Goal: Task Accomplishment & Management: Complete application form

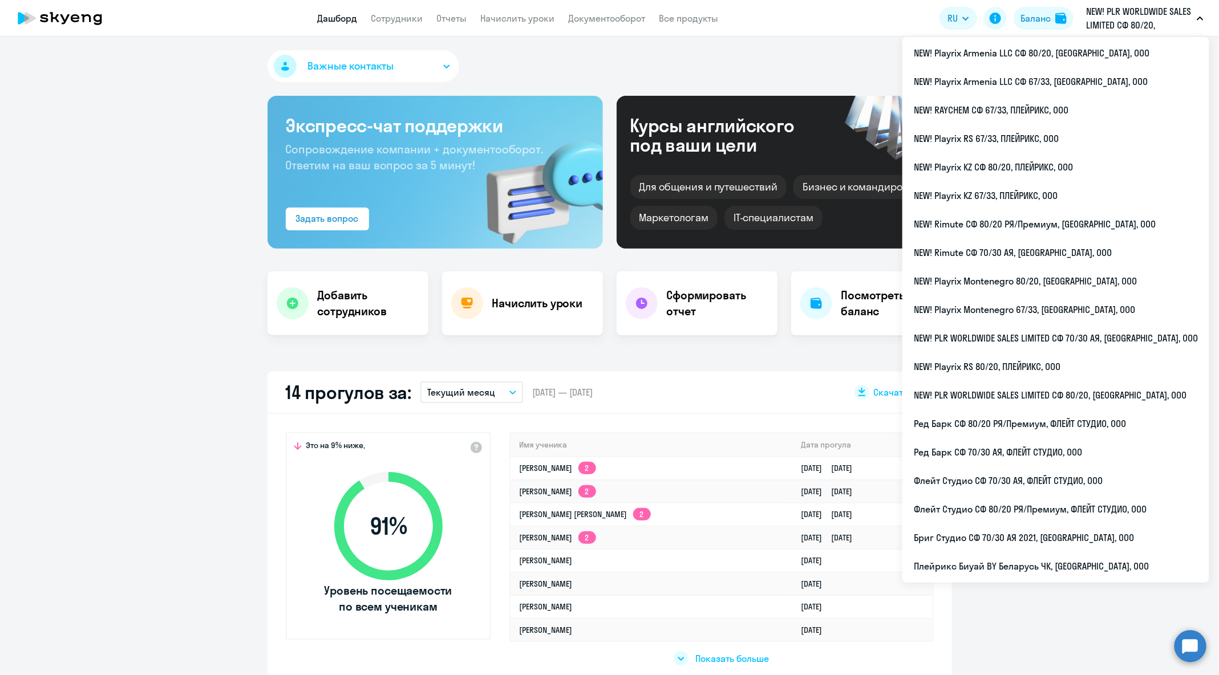
select select "30"
click at [399, 15] on link "Сотрудники" at bounding box center [397, 18] width 52 height 11
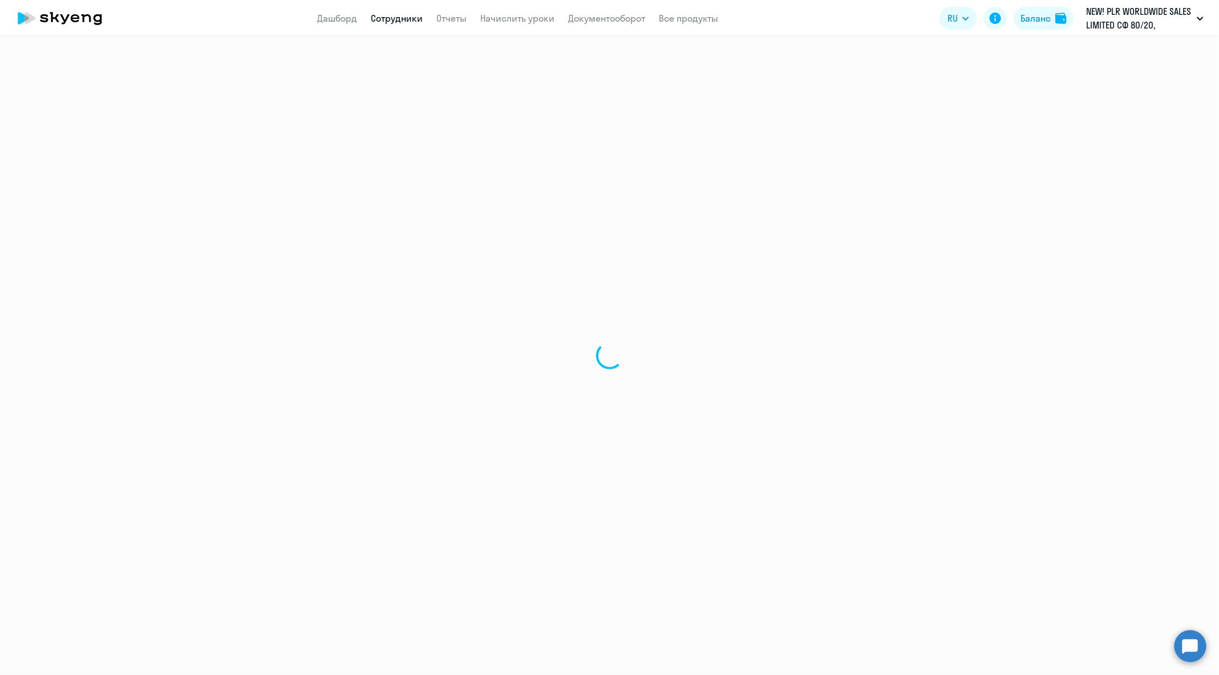
select select "30"
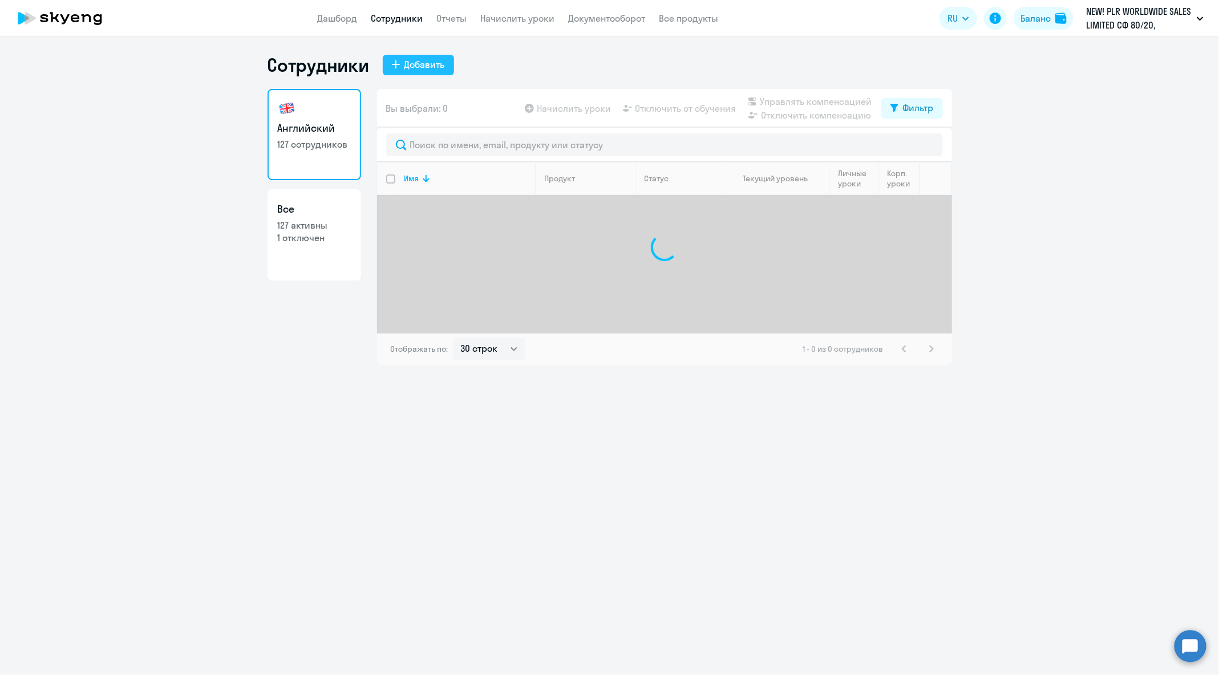
click at [425, 68] on div "Добавить" at bounding box center [424, 65] width 40 height 14
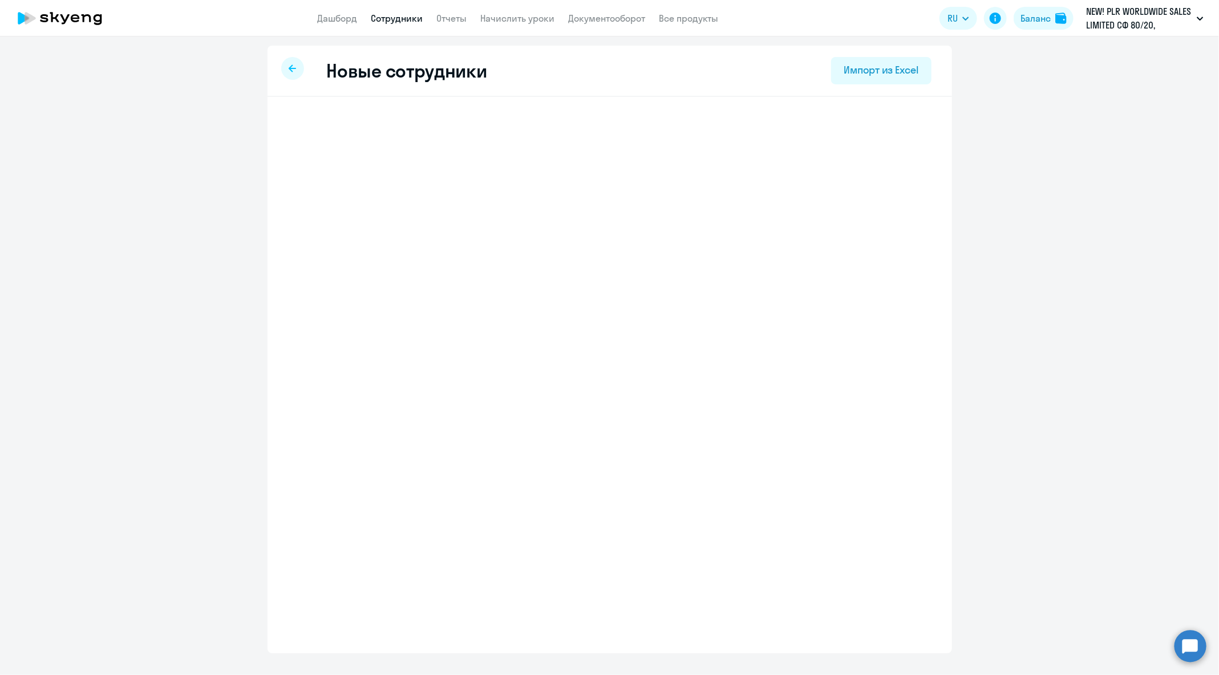
select select "english_adult_not_native_speaker"
select select "3"
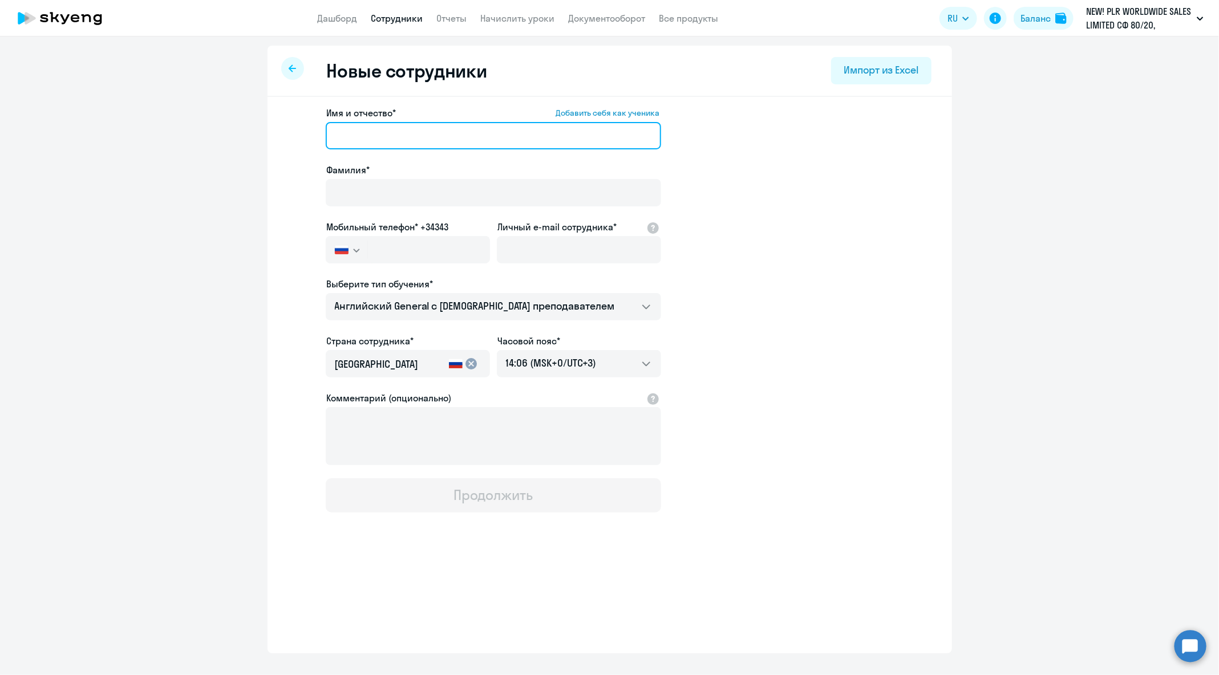
click at [433, 131] on input "Имя и отчество* Добавить себя как ученика" at bounding box center [493, 135] width 335 height 27
paste input "[PERSON_NAME]"
drag, startPoint x: 377, startPoint y: 135, endPoint x: 242, endPoint y: 136, distance: 135.2
click at [242, 136] on ng-component "Новые сотрудники Импорт из Excel Имя и отчество* Добавить себя как ученика [PER…" at bounding box center [609, 350] width 1219 height 608
type input "[PERSON_NAME]"
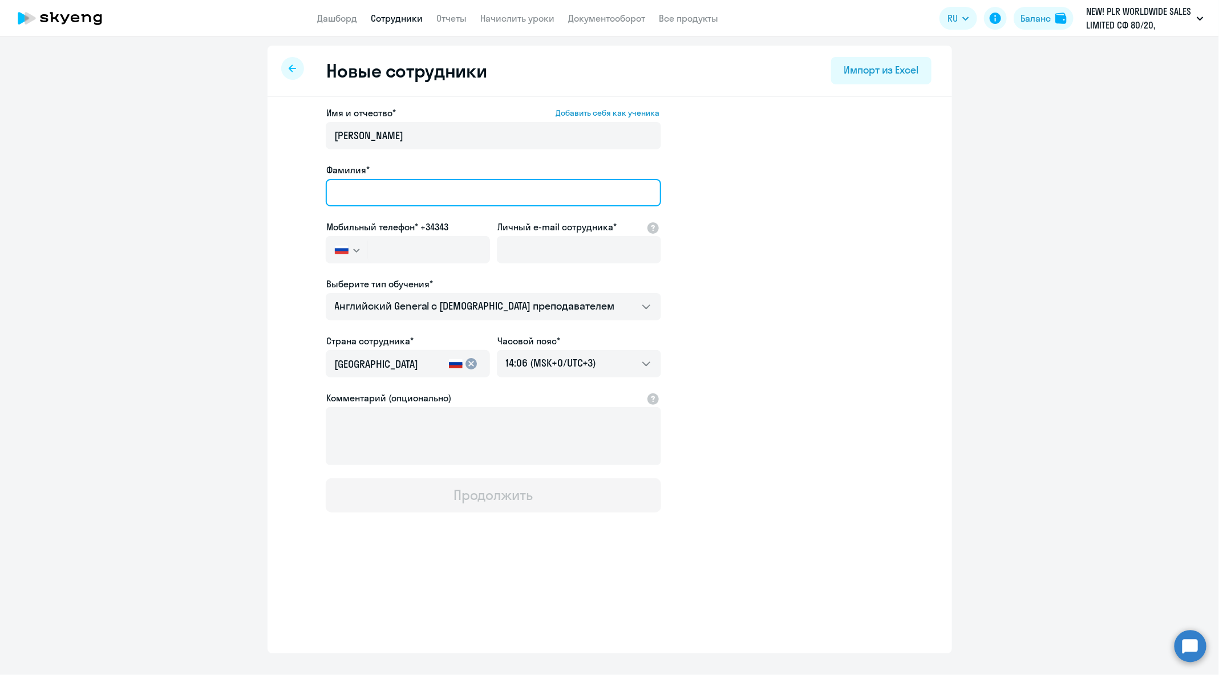
click at [382, 196] on input "Фамилия*" at bounding box center [493, 192] width 335 height 27
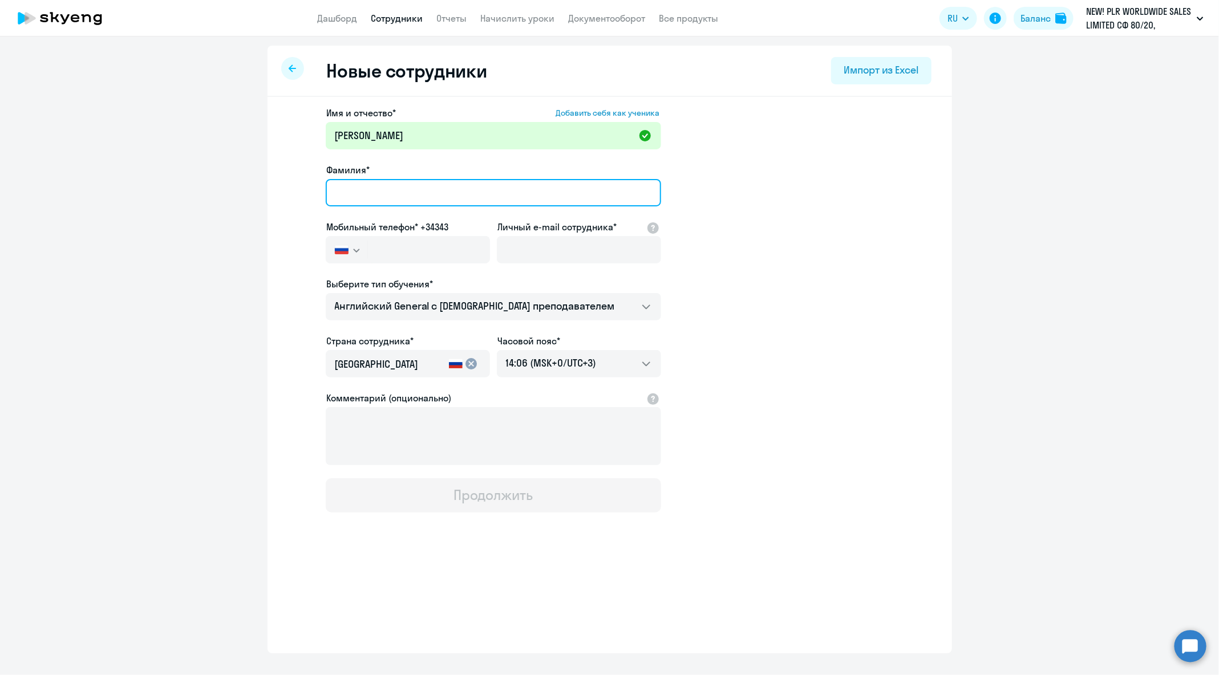
paste input "[PERSON_NAME]"
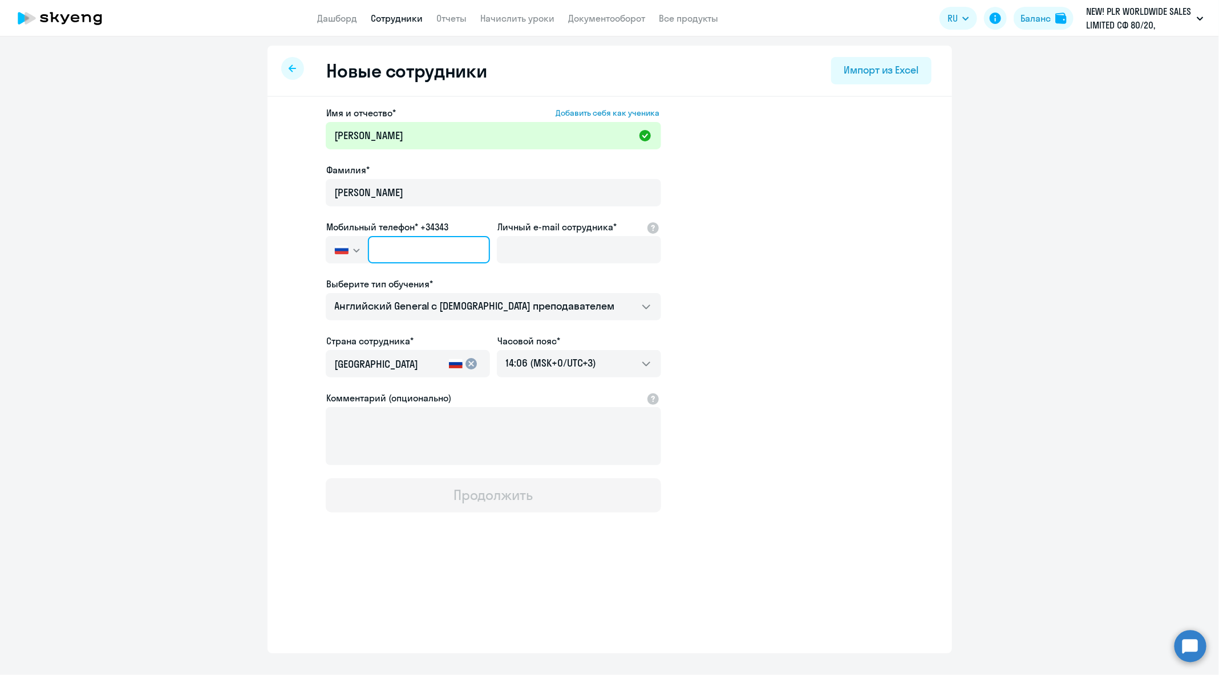
click at [411, 241] on input "text" at bounding box center [428, 249] width 121 height 27
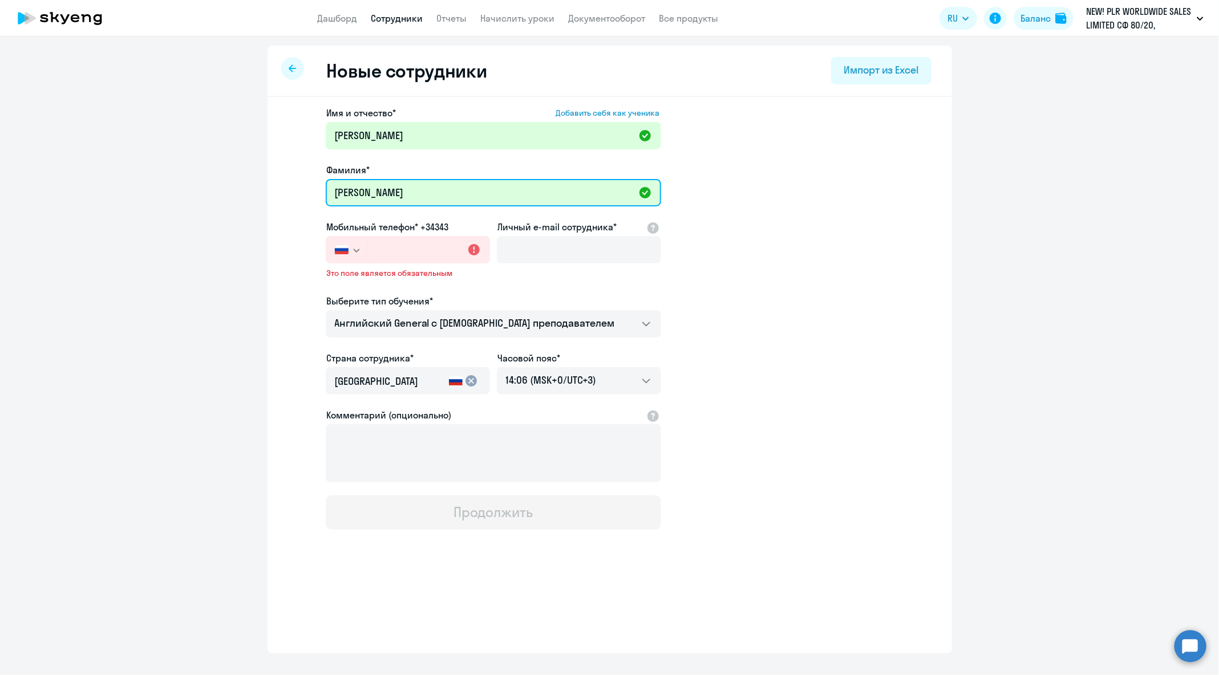
click at [389, 180] on input "[PERSON_NAME]" at bounding box center [493, 192] width 335 height 27
click at [398, 190] on input "[PERSON_NAME]" at bounding box center [493, 192] width 335 height 27
type input "[PERSON_NAME]"
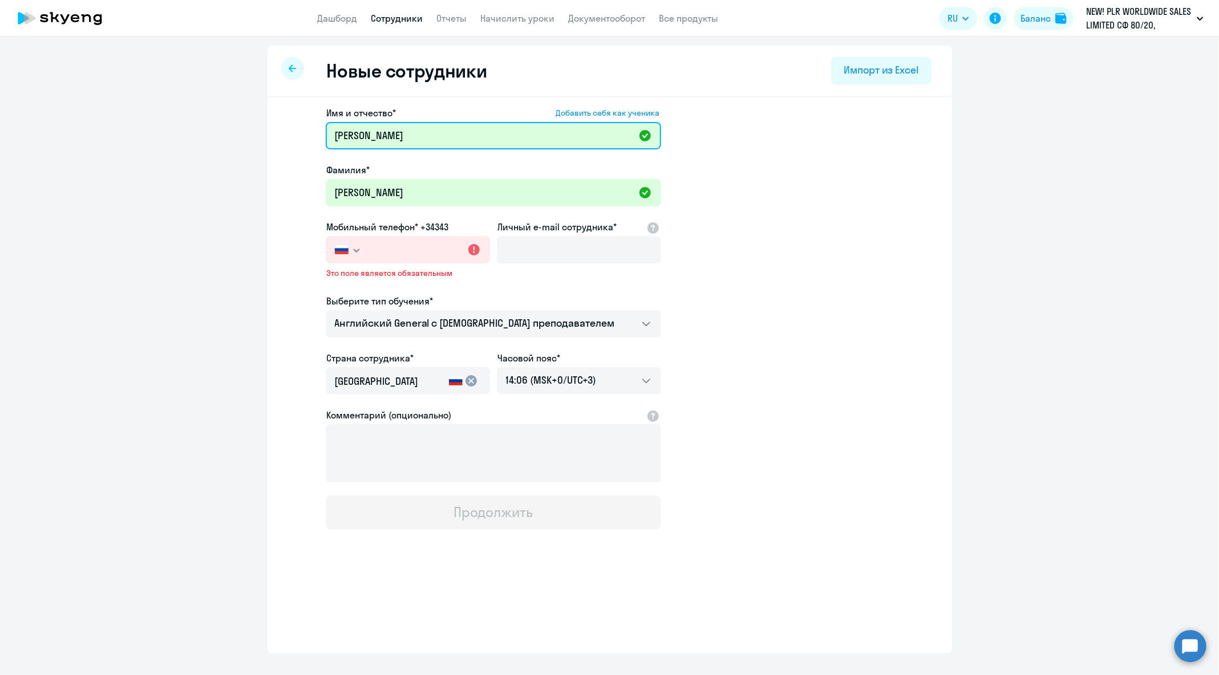
click at [403, 141] on input "[PERSON_NAME]" at bounding box center [493, 135] width 335 height 27
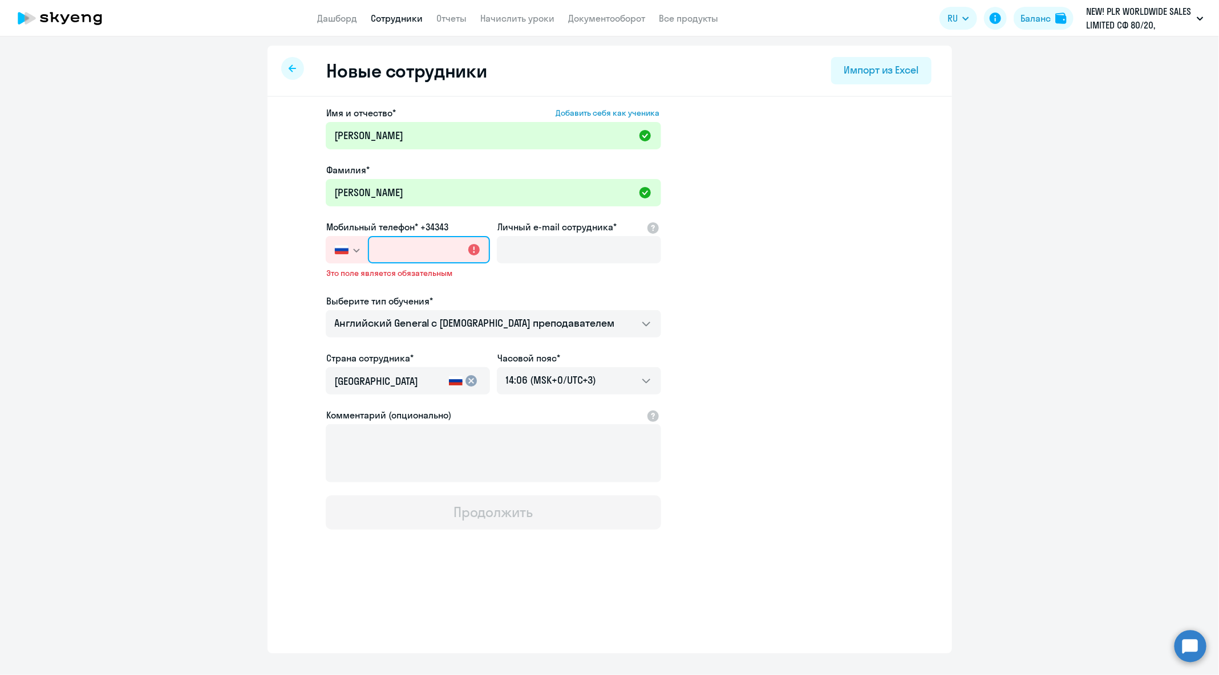
click at [458, 246] on input "text" at bounding box center [428, 249] width 121 height 27
paste input "+48 (539) 920-729"
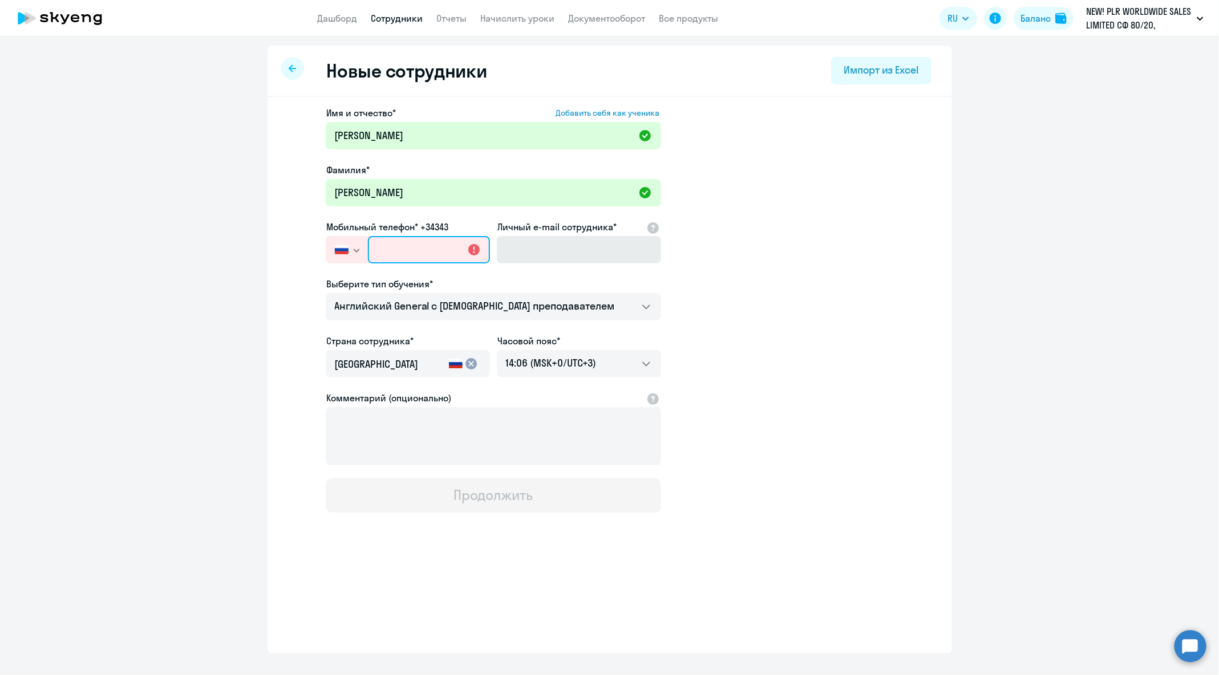
type input "+48 (539) 920-729"
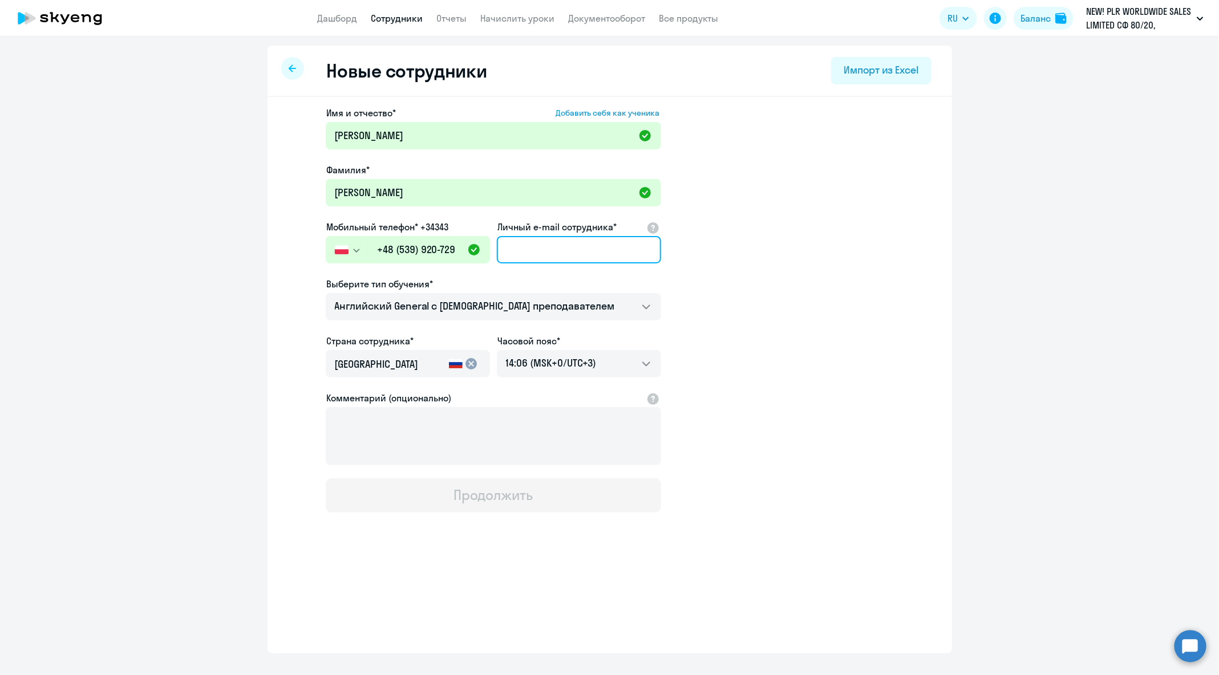
click at [570, 253] on input "Личный e-mail сотрудника*" at bounding box center [579, 249] width 164 height 27
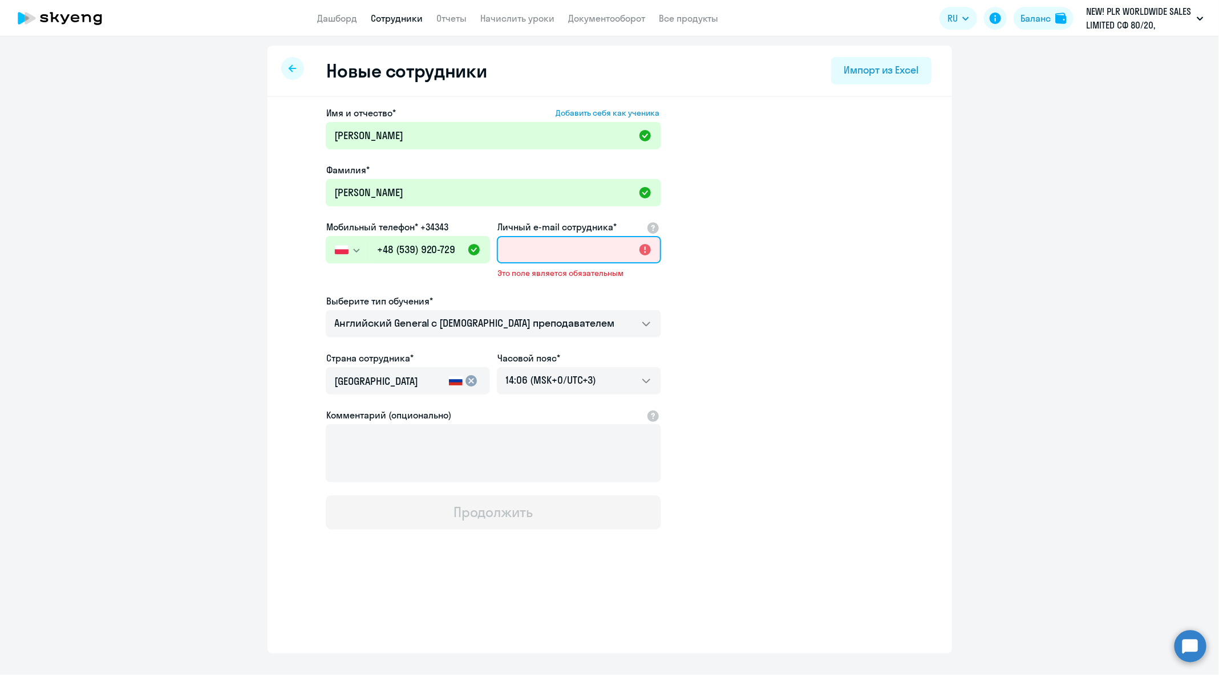
paste input "[PERSON_NAME][EMAIL_ADDRESS][DOMAIN_NAME]"
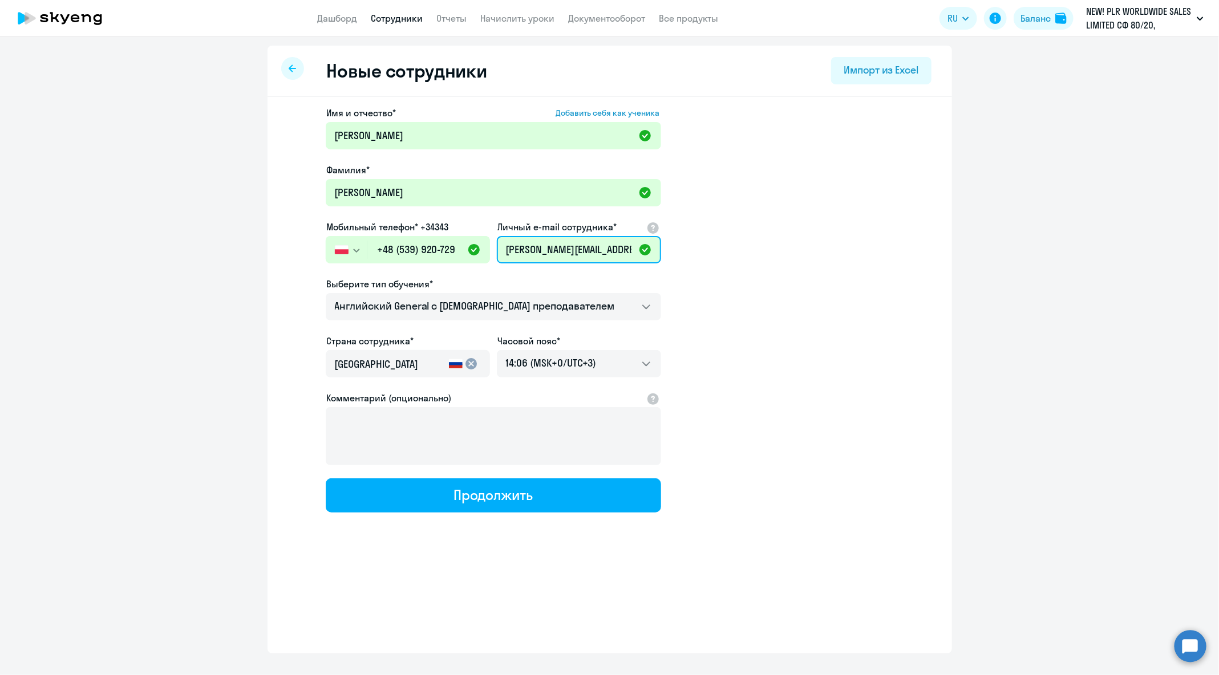
scroll to position [0, 13]
type input "[PERSON_NAME][EMAIL_ADDRESS][DOMAIN_NAME]"
click at [535, 514] on div "Имя и отчество* Добавить себя как ученика [PERSON_NAME]* [PERSON_NAME] Мобильны…" at bounding box center [609, 347] width 684 height 501
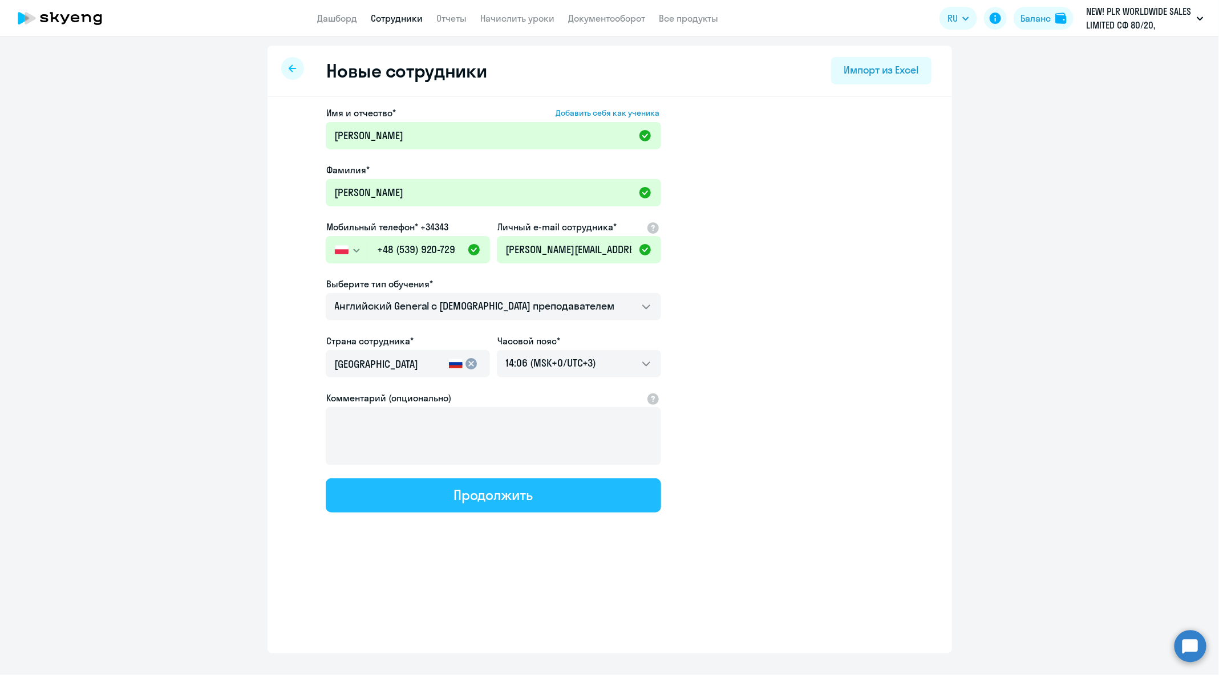
click at [537, 505] on button "Продолжить" at bounding box center [493, 495] width 335 height 34
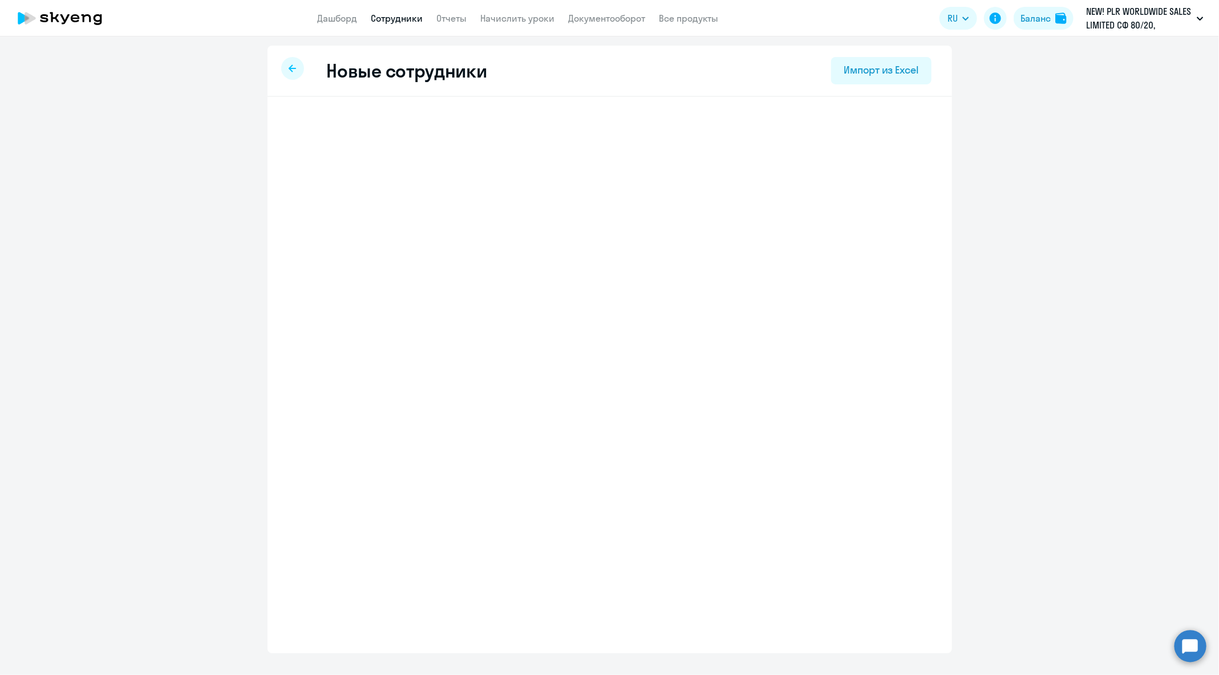
select select "english_adult_not_native_speaker"
select select "3"
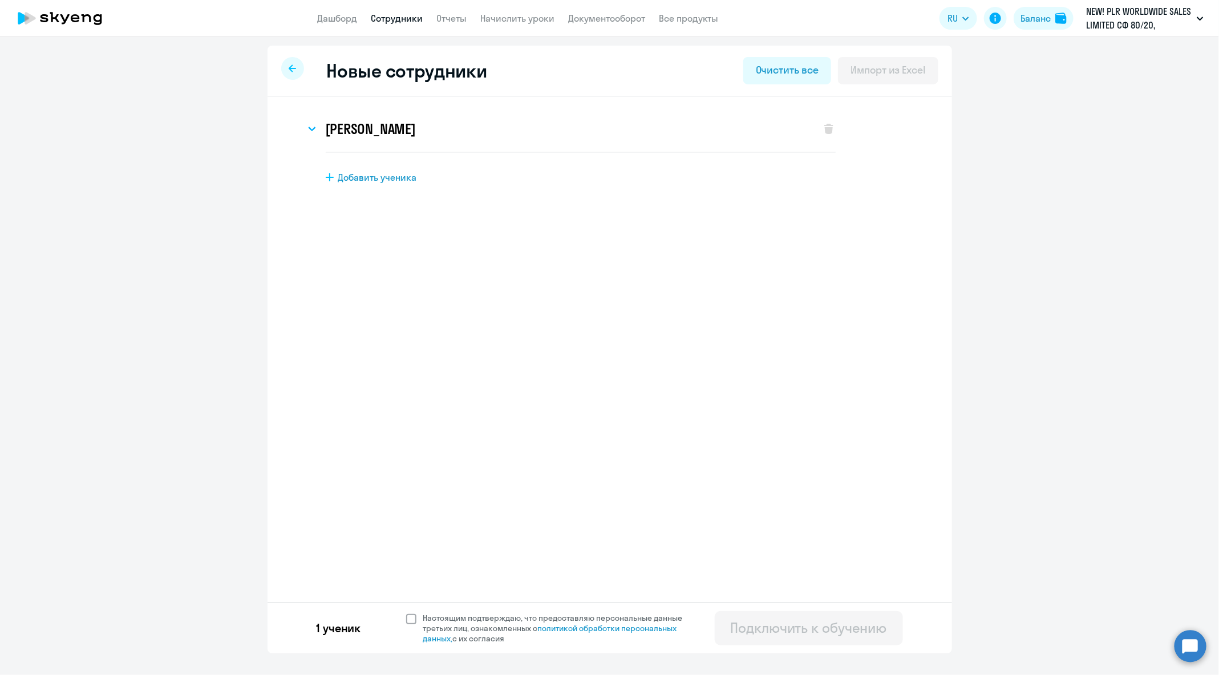
click at [423, 629] on span "Настоящим подтверждаю, что предоставляю персональные данные третьих лиц, ознако…" at bounding box center [559, 628] width 273 height 31
click at [406, 613] on input "Настоящим подтверждаю, что предоставляю персональные данные третьих лиц, ознако…" at bounding box center [405, 612] width 1 height 1
checkbox input "true"
click at [799, 633] on div "Подключить к обучению" at bounding box center [808, 628] width 156 height 18
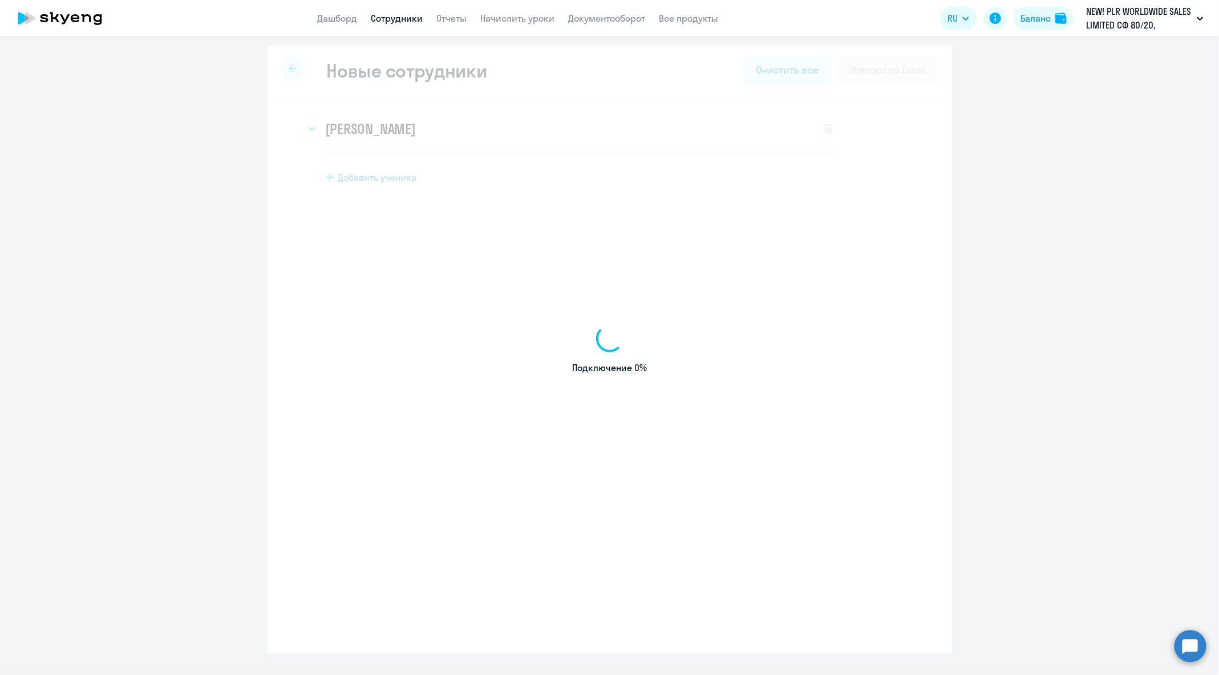
select select "english_adult_not_native_speaker"
select select "3"
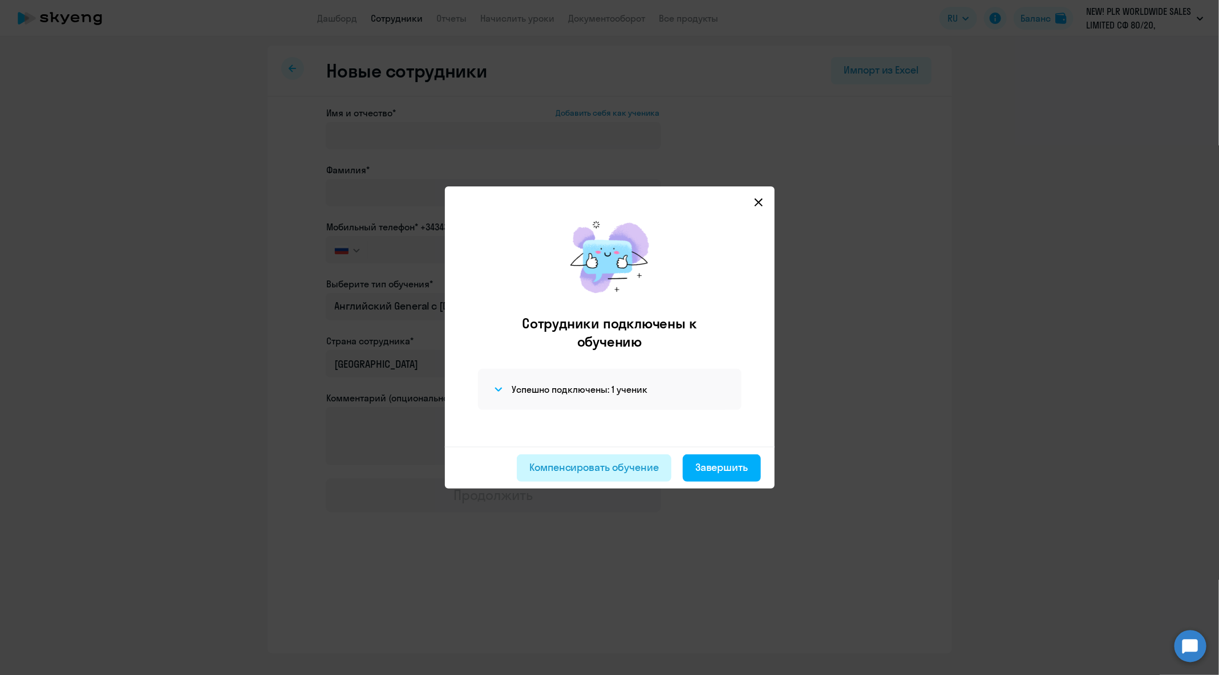
click at [600, 470] on div "Компенсировать обучение" at bounding box center [593, 467] width 129 height 15
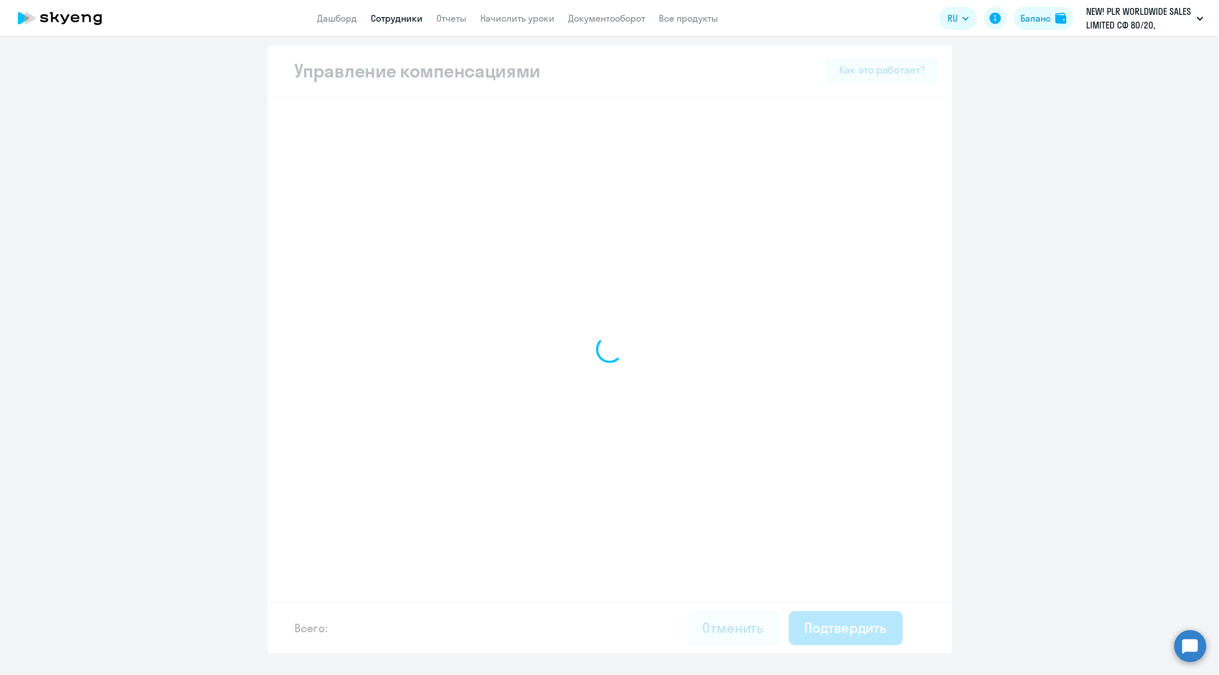
select select "MONTHLY"
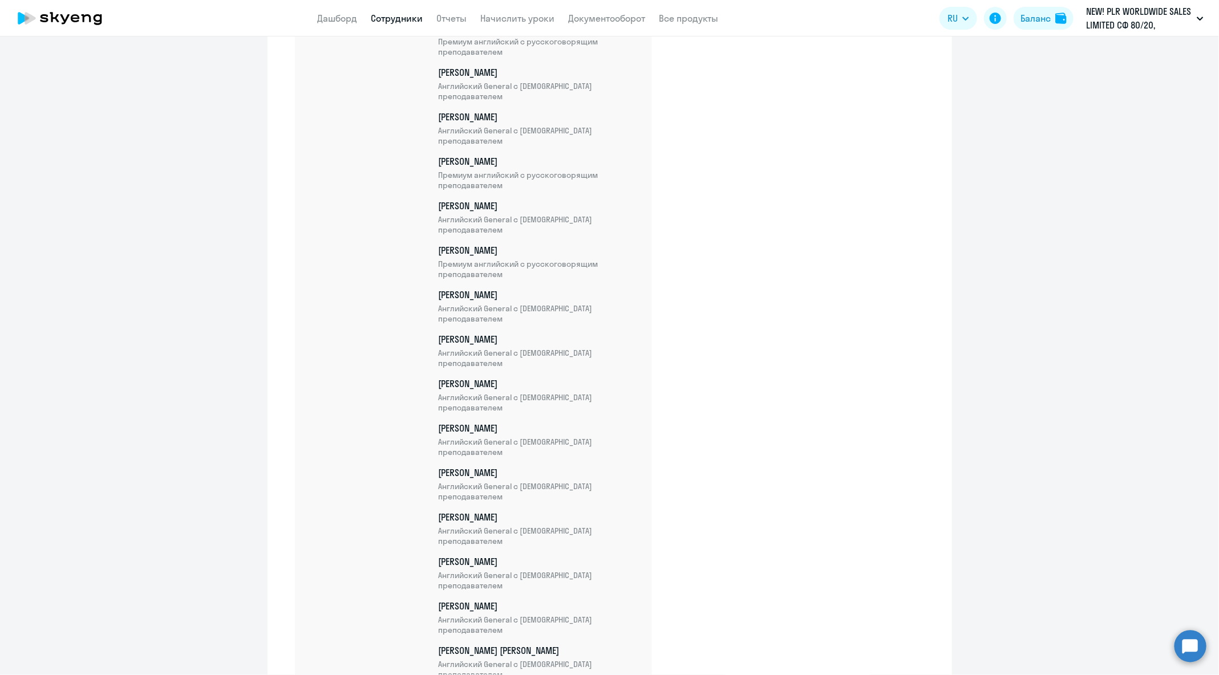
scroll to position [5535, 0]
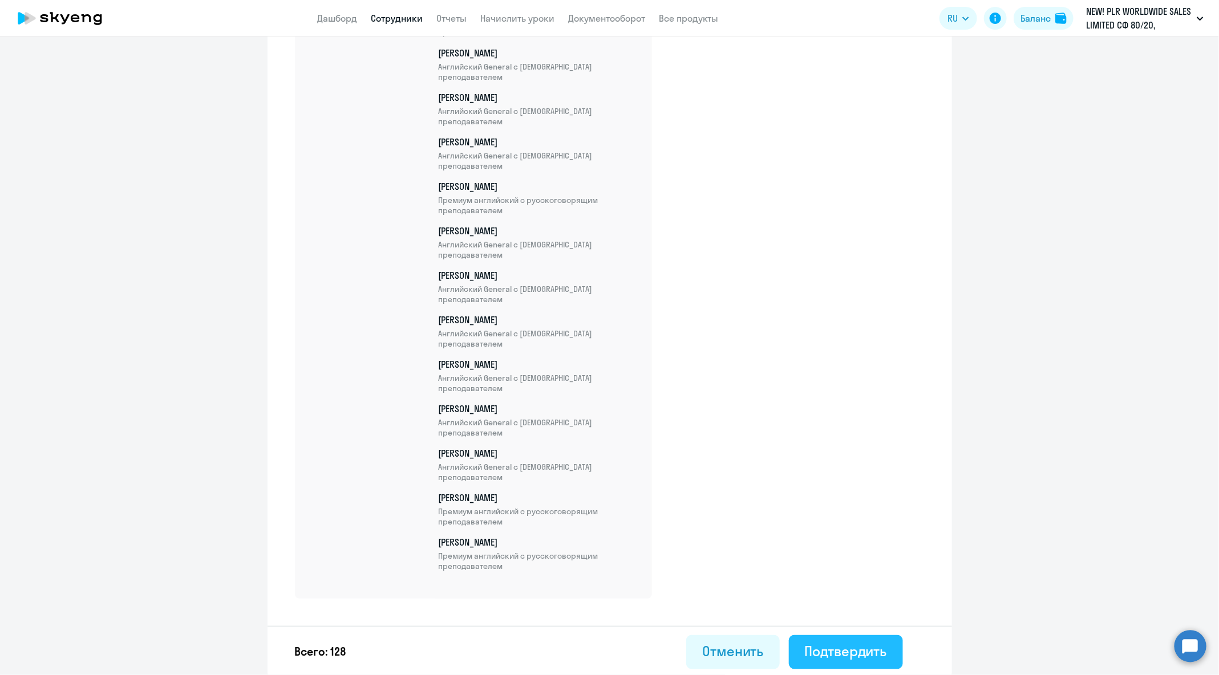
click at [894, 643] on button "Подтвердить" at bounding box center [846, 652] width 114 height 34
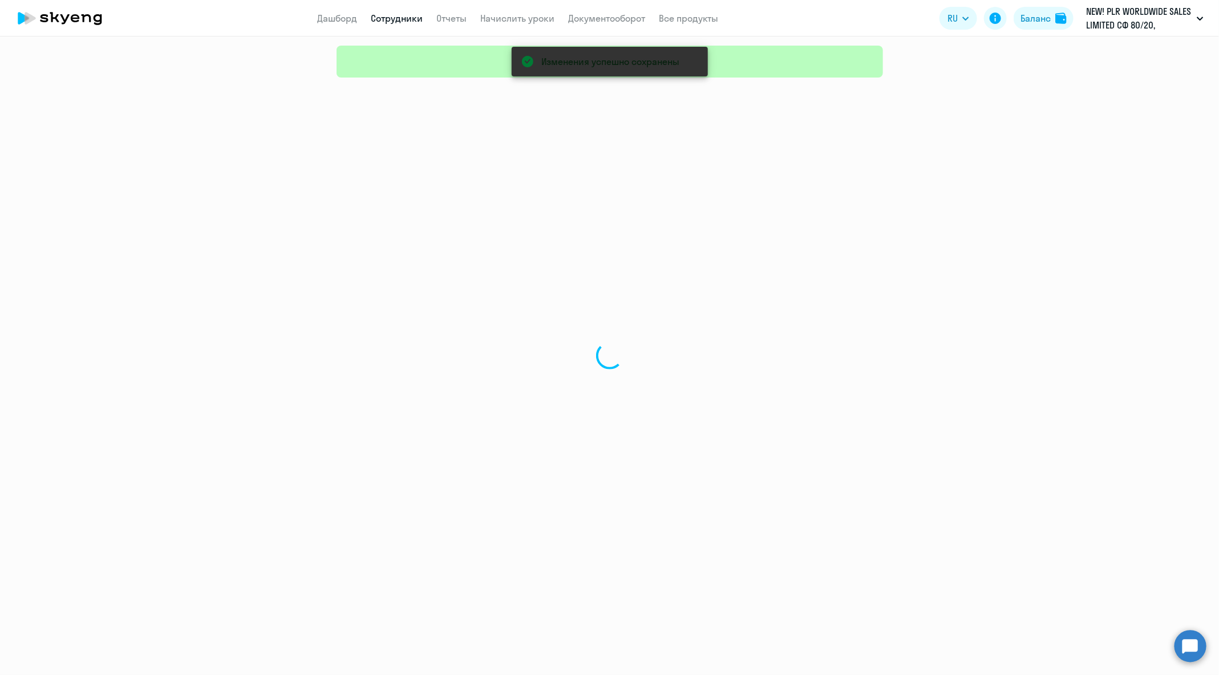
select select "30"
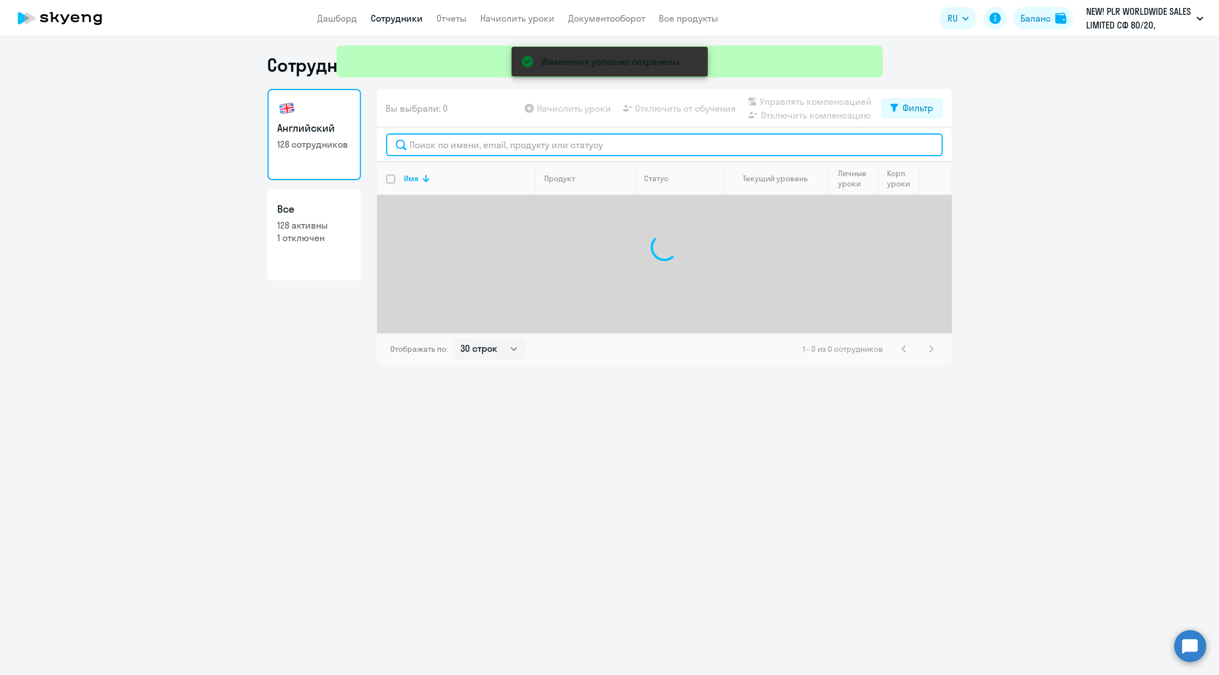
click at [656, 139] on input "text" at bounding box center [664, 144] width 557 height 23
paste input "[PERSON_NAME][EMAIL_ADDRESS][DOMAIN_NAME]"
type input "[PERSON_NAME][EMAIL_ADDRESS][DOMAIN_NAME]"
